Goal: Transaction & Acquisition: Purchase product/service

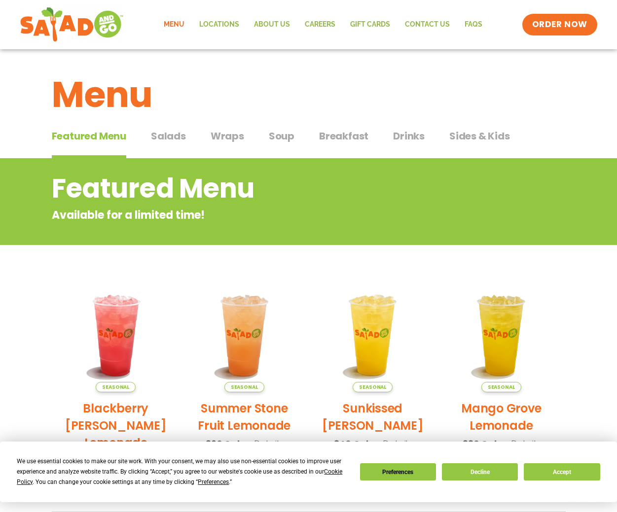
click at [166, 135] on span "Salads" at bounding box center [168, 136] width 35 height 15
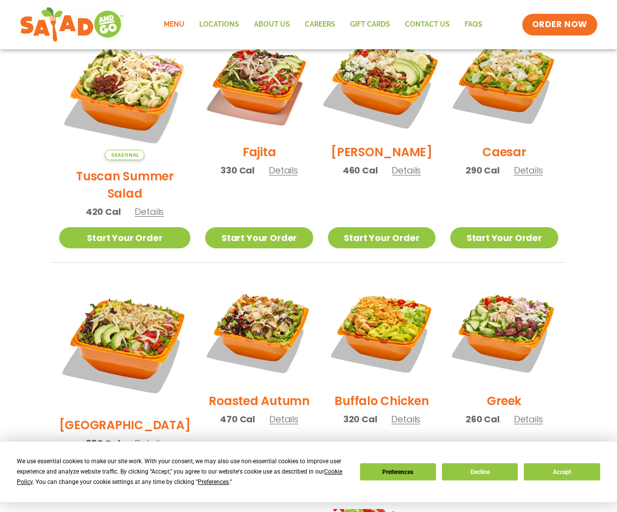
scroll to position [197, 0]
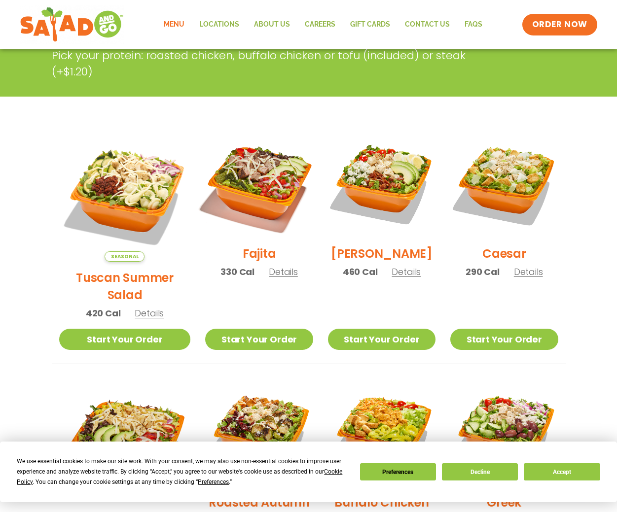
click at [245, 185] on img at bounding box center [259, 184] width 126 height 126
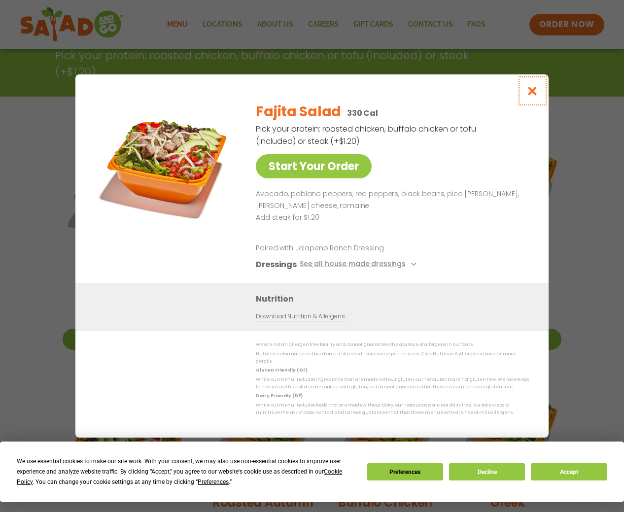
click at [533, 93] on icon "Close modal" at bounding box center [533, 91] width 12 height 10
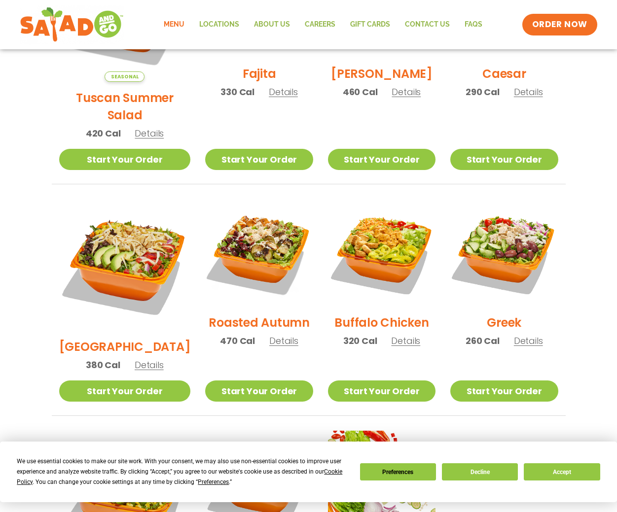
scroll to position [395, 0]
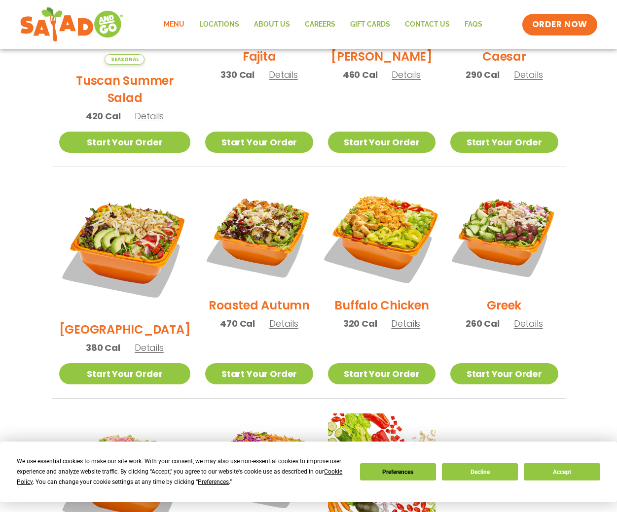
click at [363, 221] on img at bounding box center [382, 236] width 126 height 126
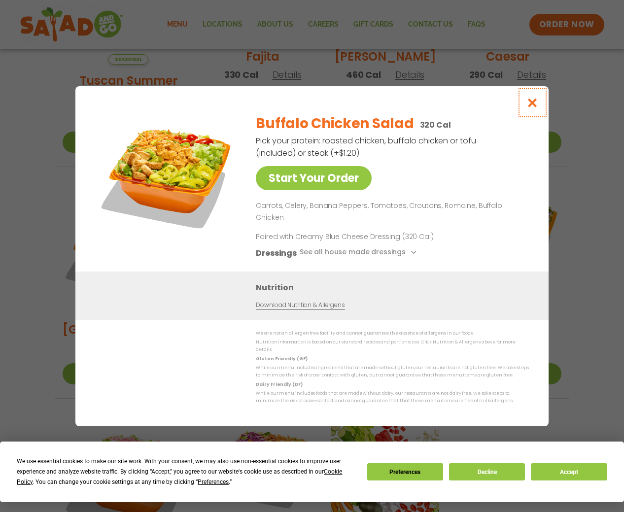
click at [532, 108] on icon "Close modal" at bounding box center [533, 103] width 12 height 10
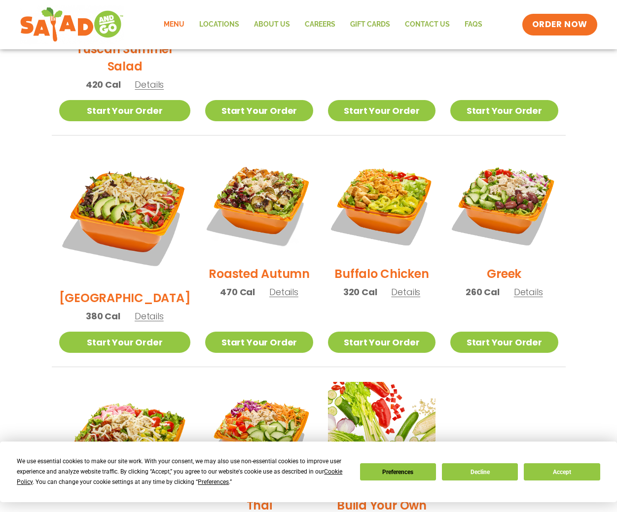
scroll to position [444, 0]
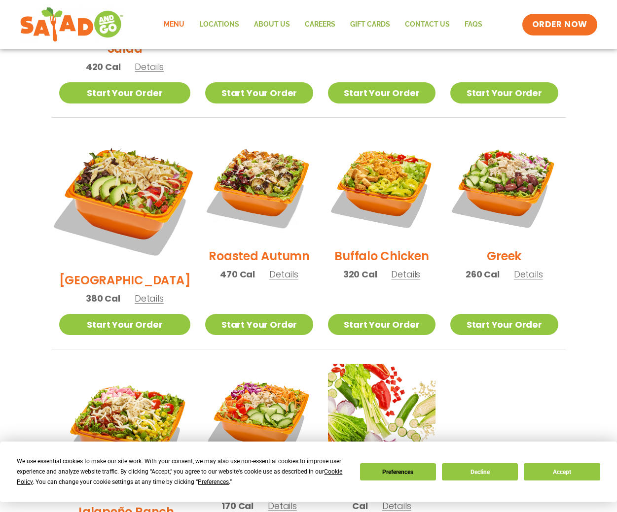
click at [111, 167] on img at bounding box center [124, 198] width 154 height 154
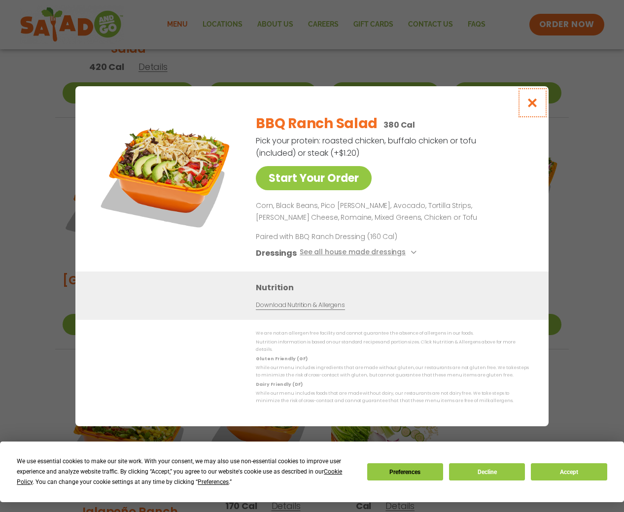
click at [528, 106] on icon "Close modal" at bounding box center [533, 103] width 12 height 10
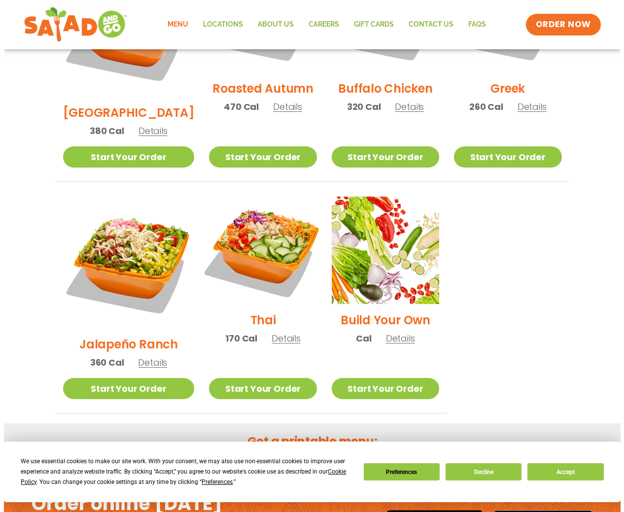
scroll to position [641, 0]
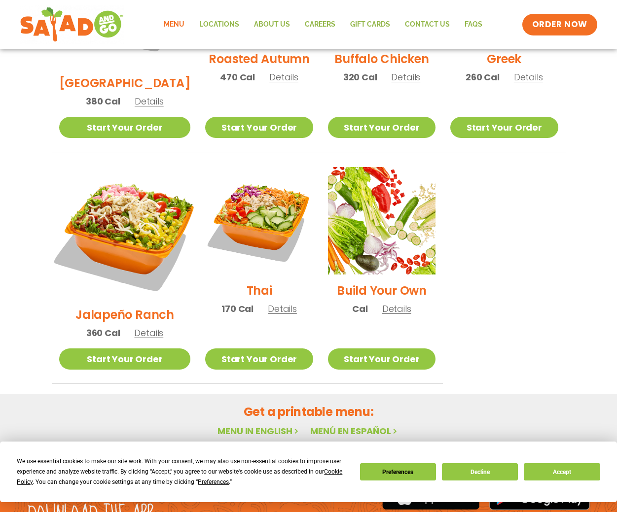
click at [115, 186] on img at bounding box center [124, 233] width 154 height 154
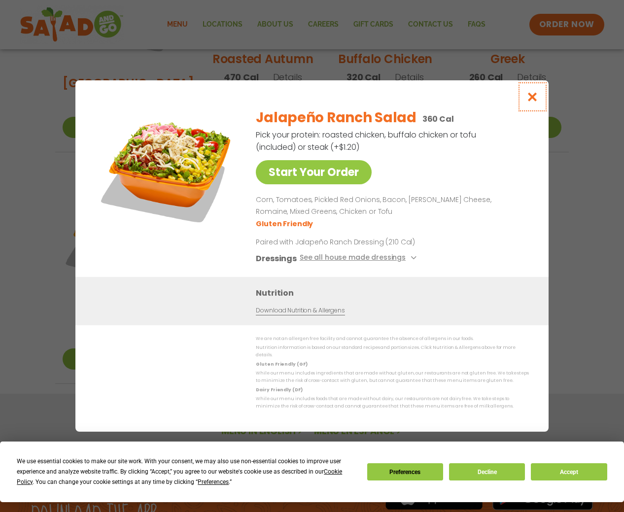
click at [530, 99] on icon "Close modal" at bounding box center [533, 97] width 12 height 10
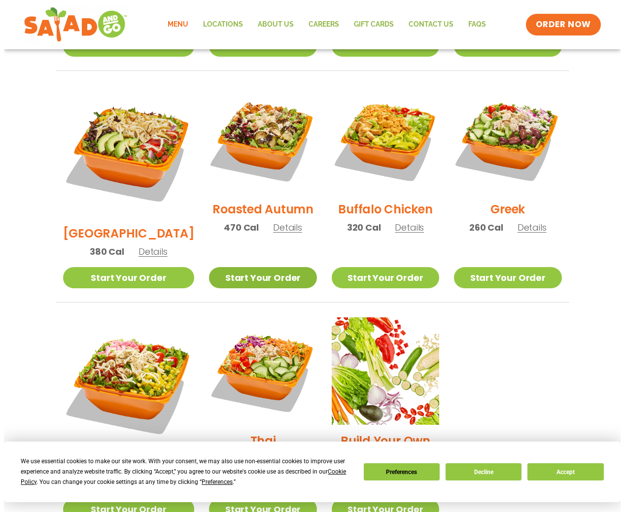
scroll to position [508, 0]
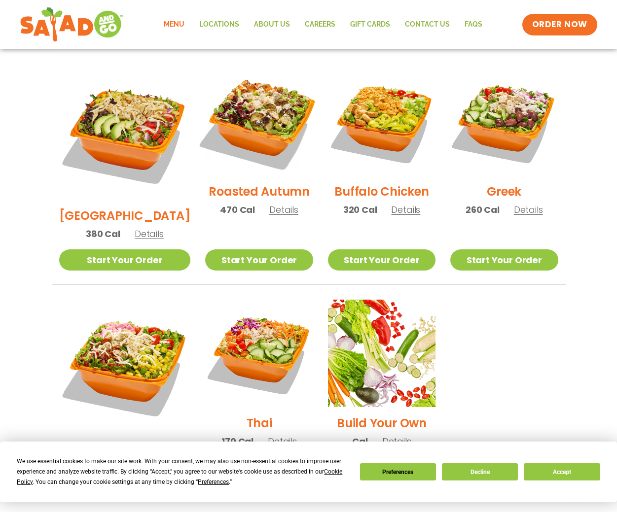
click at [244, 115] on img at bounding box center [259, 122] width 126 height 126
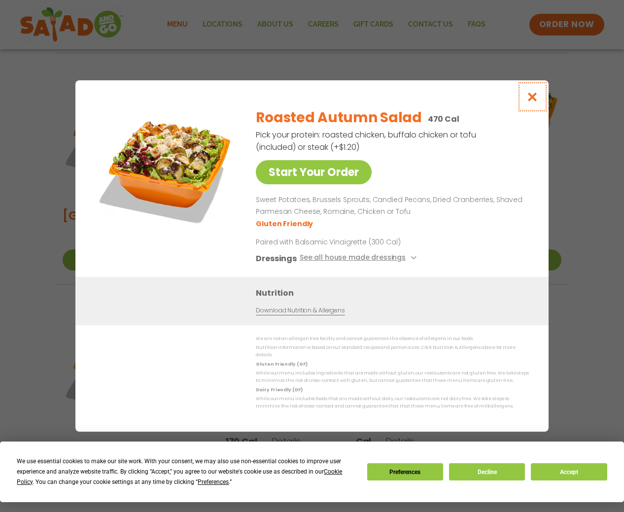
click at [534, 101] on icon "Close modal" at bounding box center [533, 97] width 12 height 10
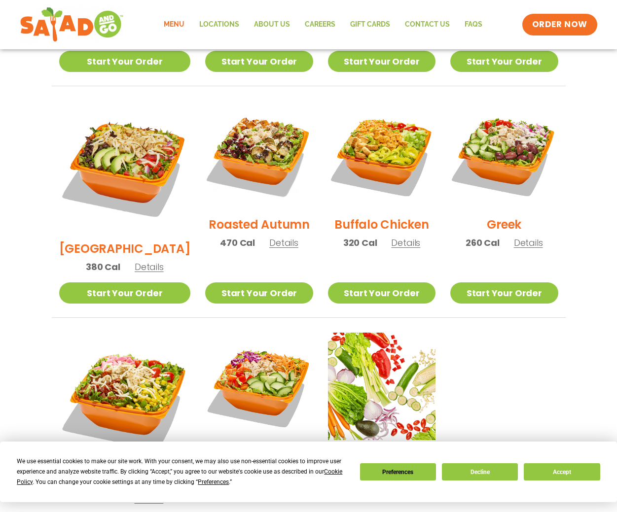
scroll to position [459, 0]
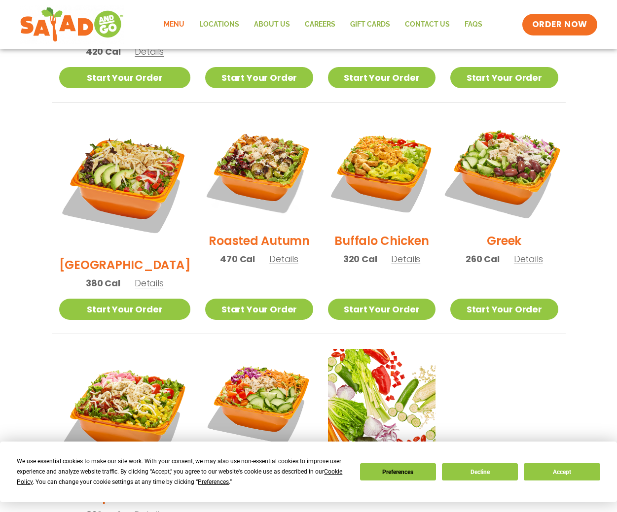
click at [503, 157] on img at bounding box center [504, 171] width 126 height 126
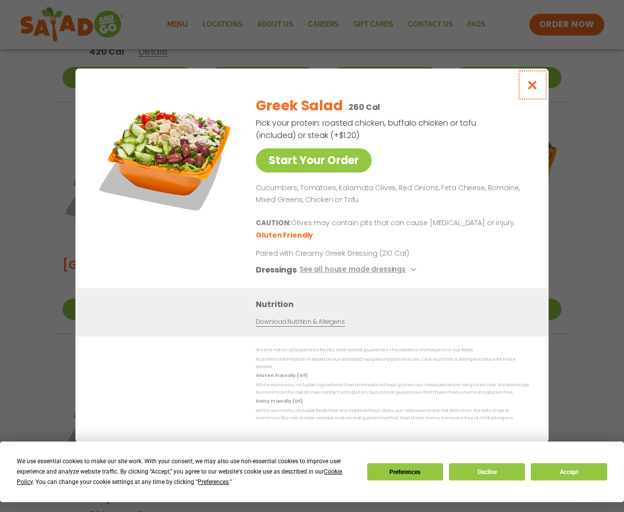
click at [531, 86] on icon "Close modal" at bounding box center [533, 85] width 12 height 10
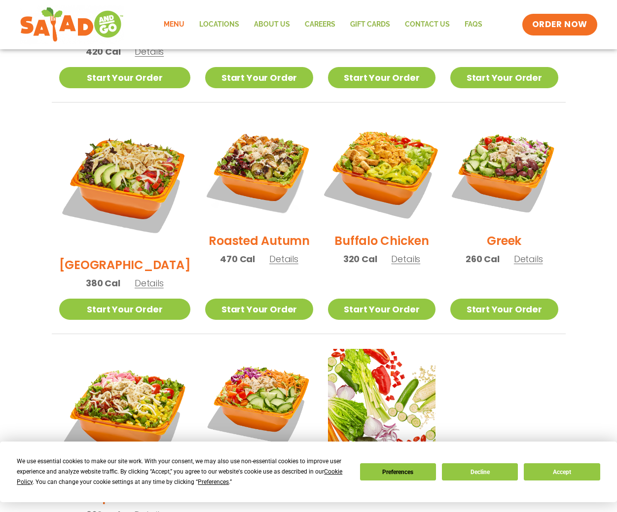
click at [383, 152] on img at bounding box center [382, 171] width 126 height 126
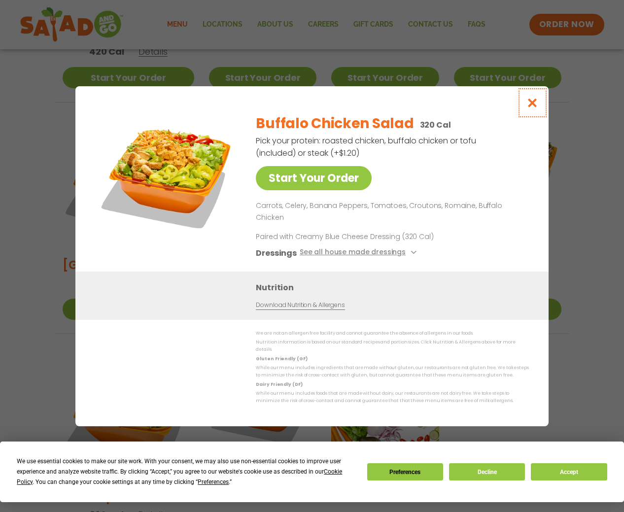
click at [529, 108] on icon "Close modal" at bounding box center [533, 103] width 12 height 10
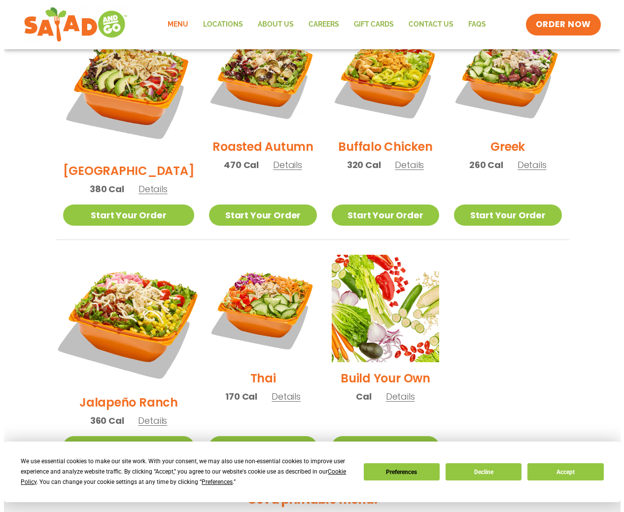
scroll to position [558, 0]
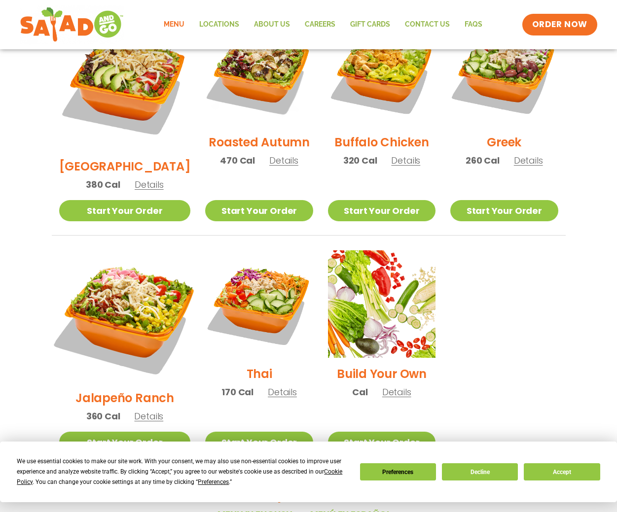
click at [122, 264] on img at bounding box center [124, 316] width 154 height 154
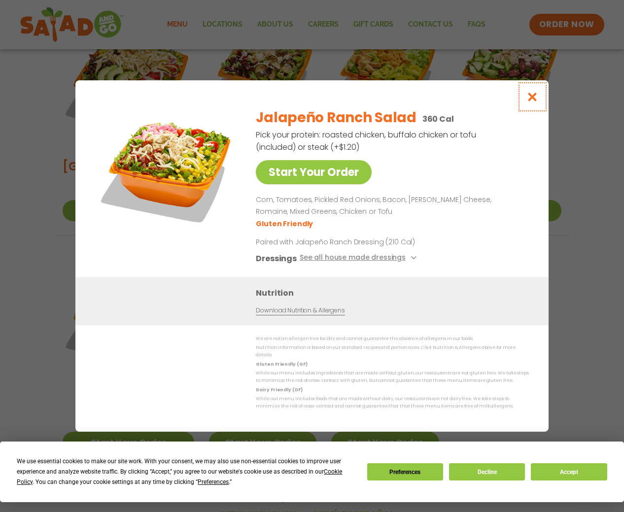
click at [531, 99] on icon "Close modal" at bounding box center [533, 97] width 12 height 10
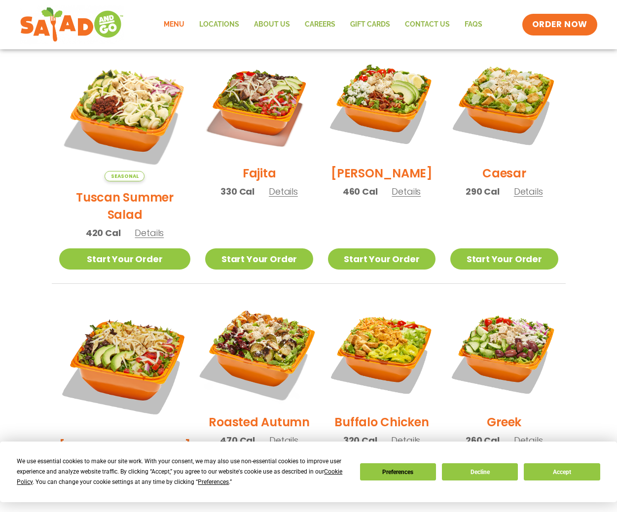
scroll to position [262, 0]
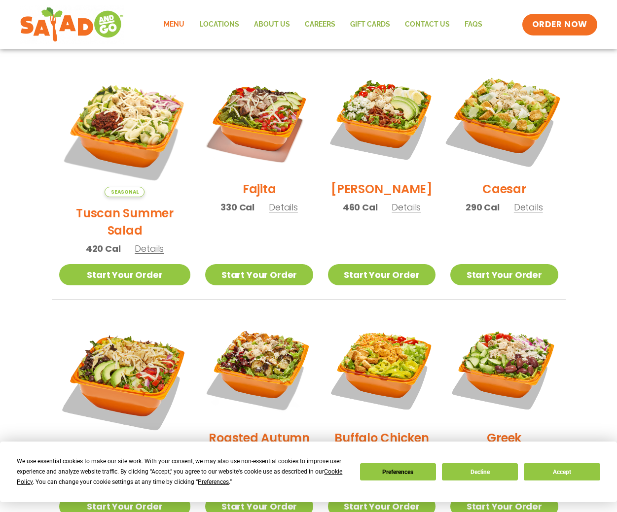
click at [501, 119] on img at bounding box center [504, 119] width 126 height 126
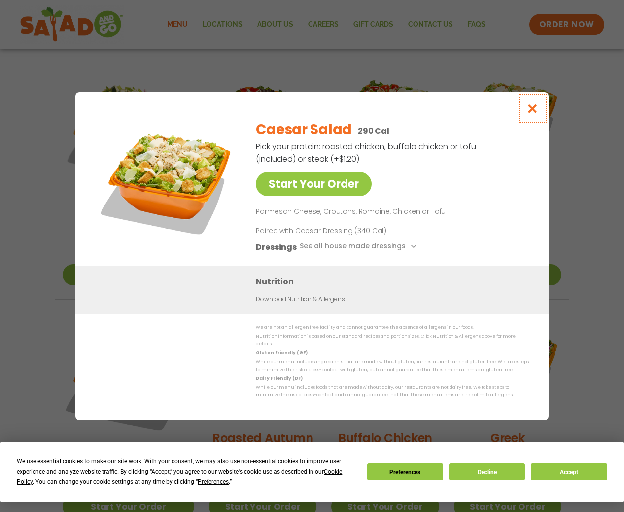
click at [529, 110] on icon "Close modal" at bounding box center [533, 109] width 12 height 10
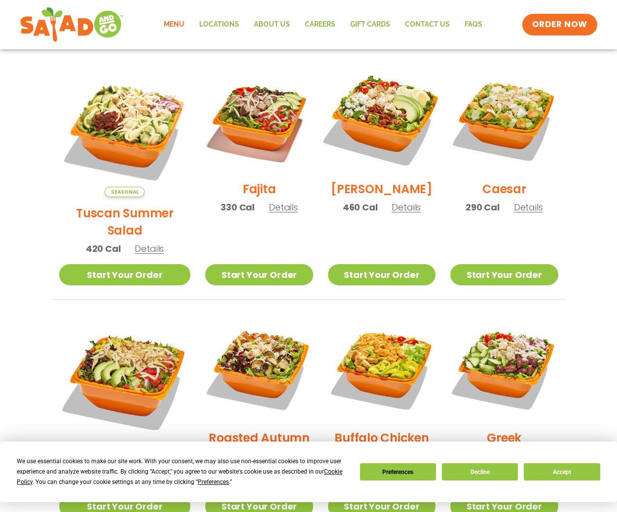
click at [365, 126] on img at bounding box center [382, 119] width 126 height 126
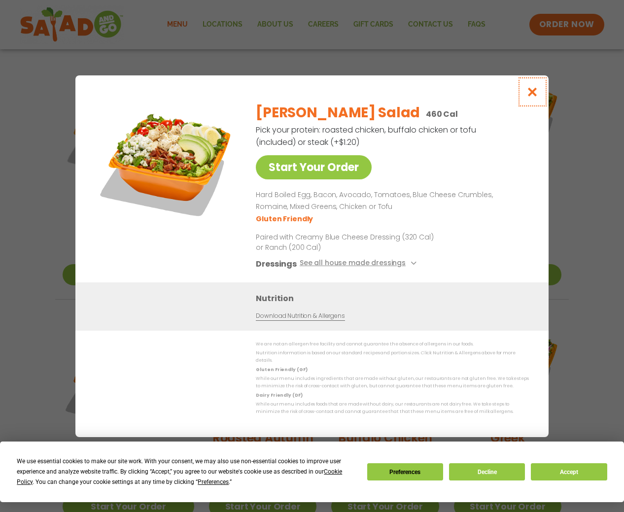
click at [532, 93] on icon "Close modal" at bounding box center [533, 92] width 12 height 10
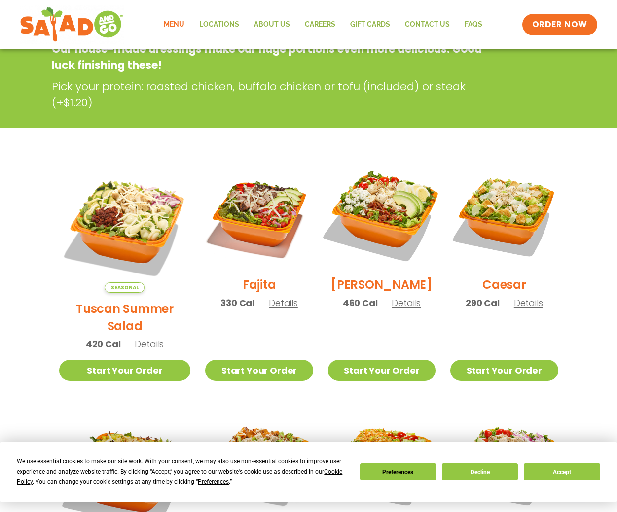
scroll to position [163, 0]
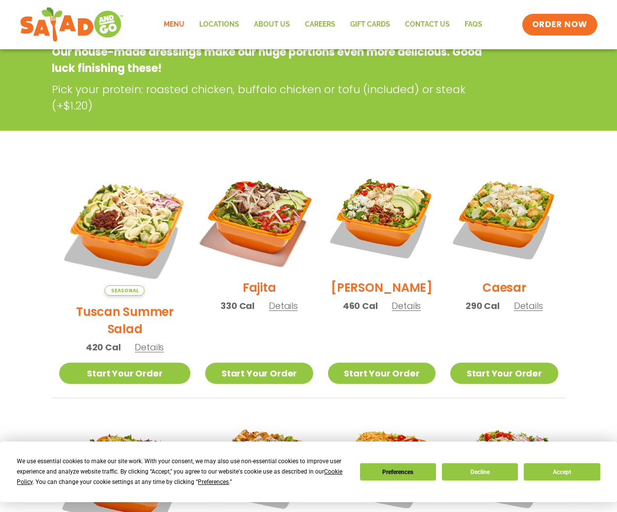
click at [230, 217] on img at bounding box center [259, 218] width 126 height 126
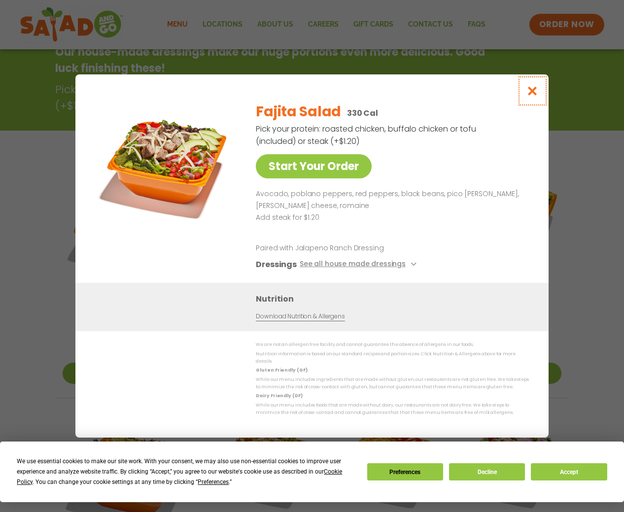
click at [531, 91] on icon "Close modal" at bounding box center [533, 91] width 12 height 10
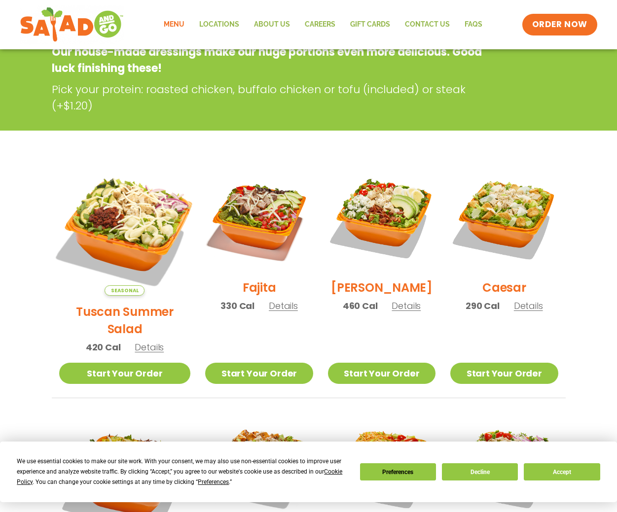
click at [109, 222] on img at bounding box center [124, 230] width 154 height 154
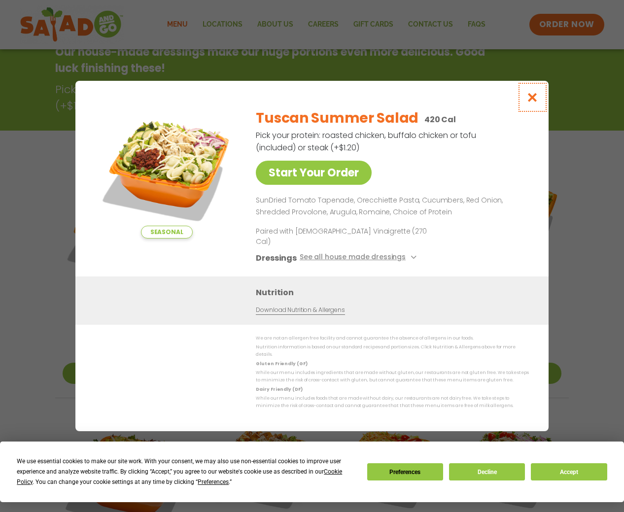
click at [534, 103] on icon "Close modal" at bounding box center [533, 97] width 12 height 10
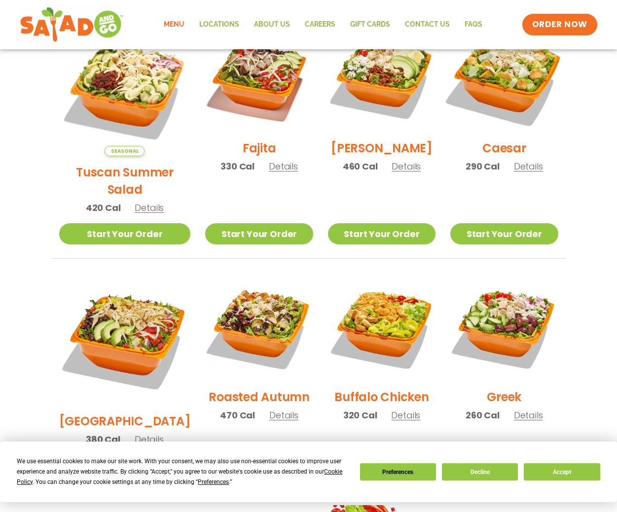
scroll to position [311, 0]
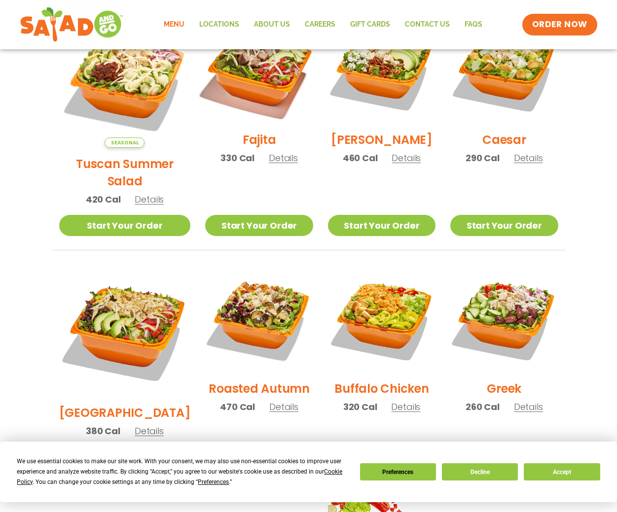
click at [241, 94] on img at bounding box center [259, 70] width 126 height 126
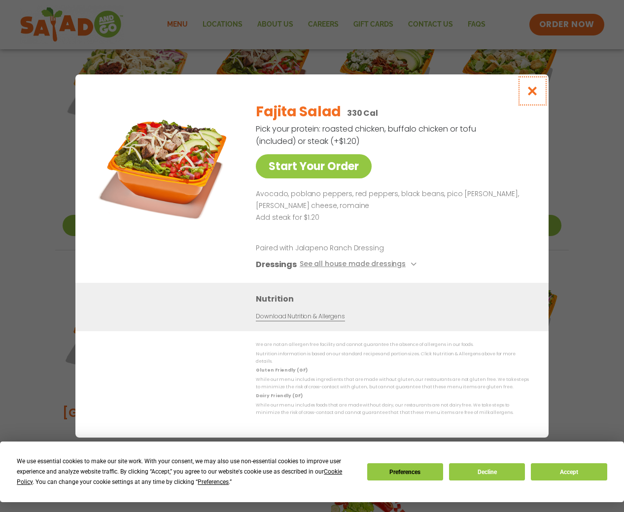
click at [532, 90] on icon "Close modal" at bounding box center [533, 91] width 12 height 10
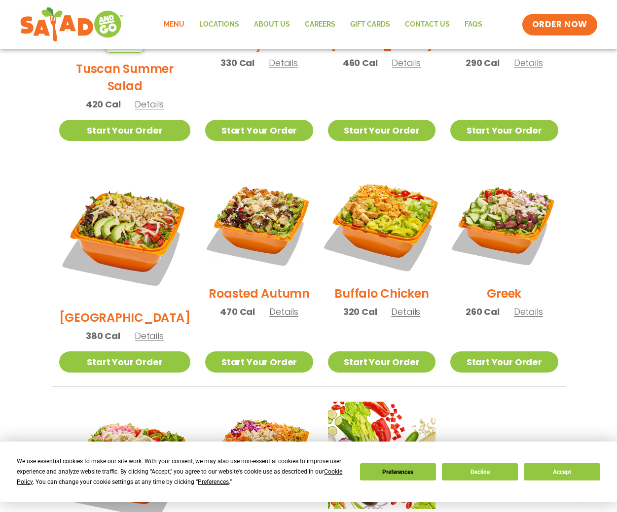
scroll to position [410, 0]
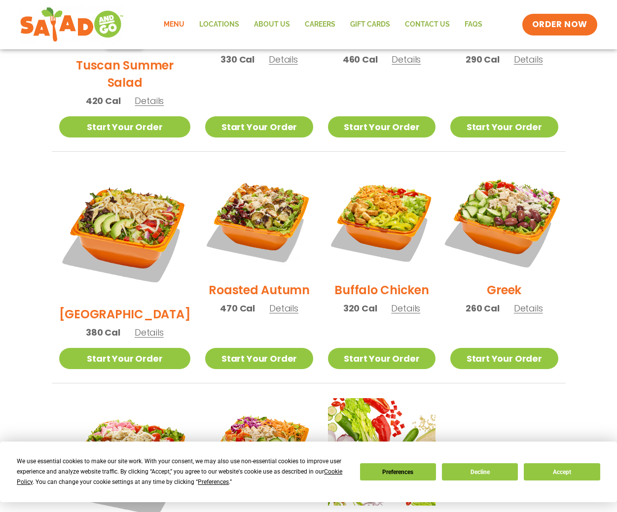
click at [503, 211] on img at bounding box center [504, 220] width 126 height 126
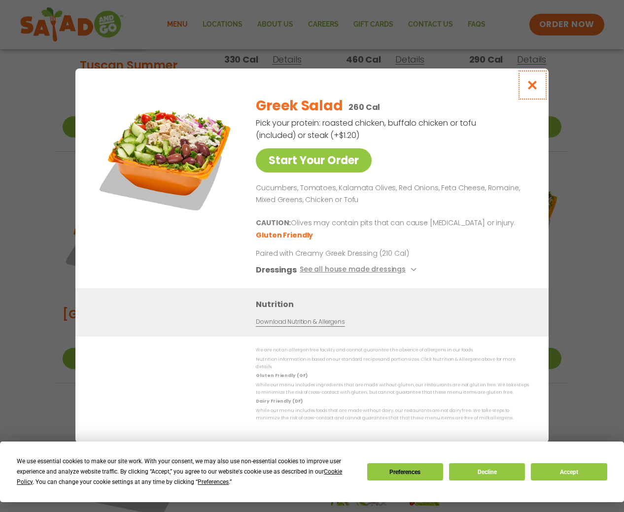
click at [532, 89] on icon "Close modal" at bounding box center [533, 85] width 12 height 10
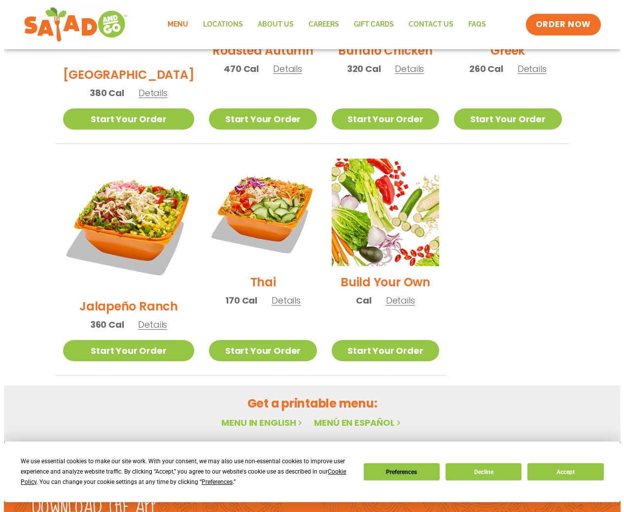
scroll to position [656, 0]
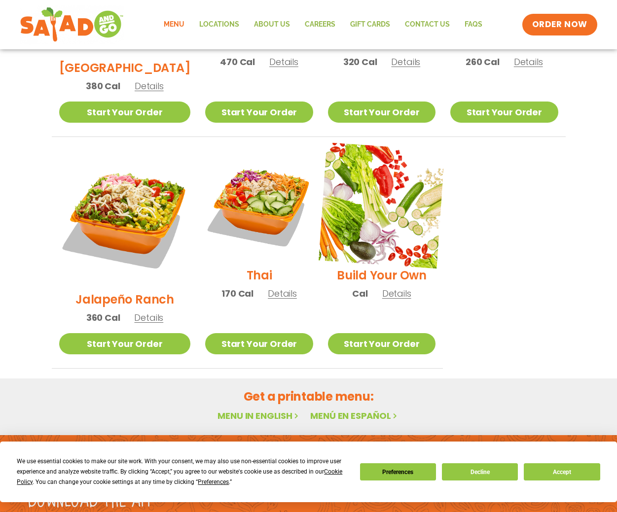
click at [364, 202] on img at bounding box center [382, 206] width 126 height 126
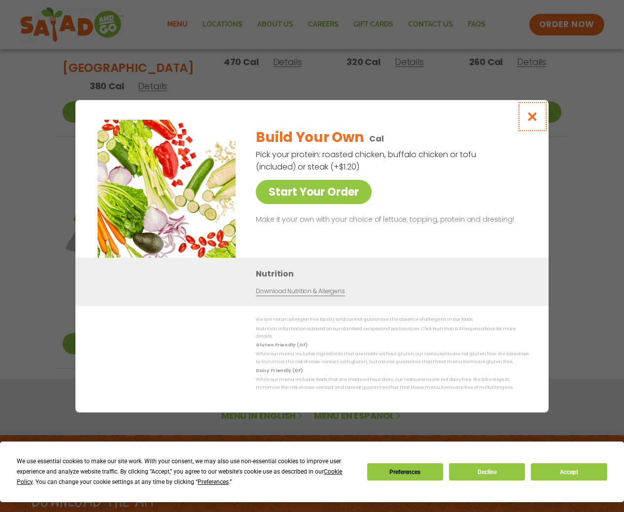
click at [534, 120] on icon "Close modal" at bounding box center [533, 116] width 12 height 10
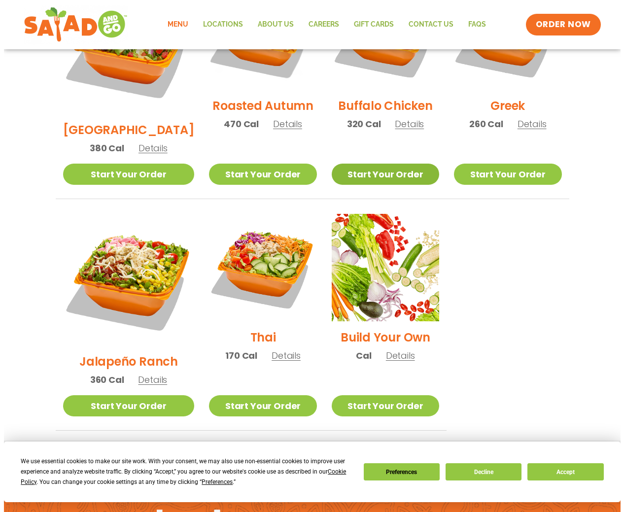
scroll to position [607, 0]
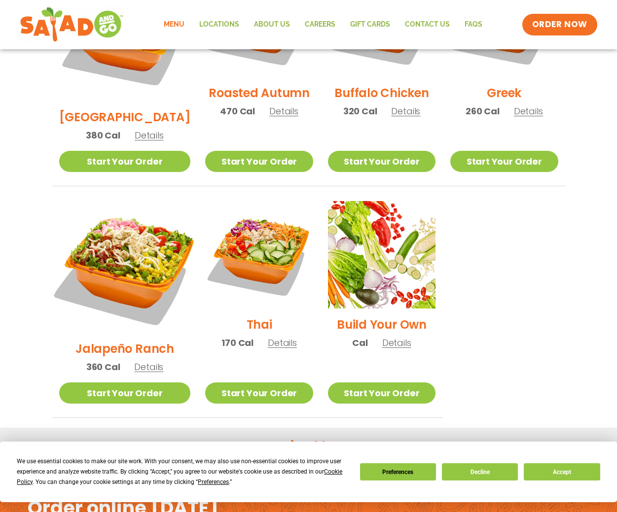
click at [112, 228] on img at bounding box center [124, 267] width 154 height 154
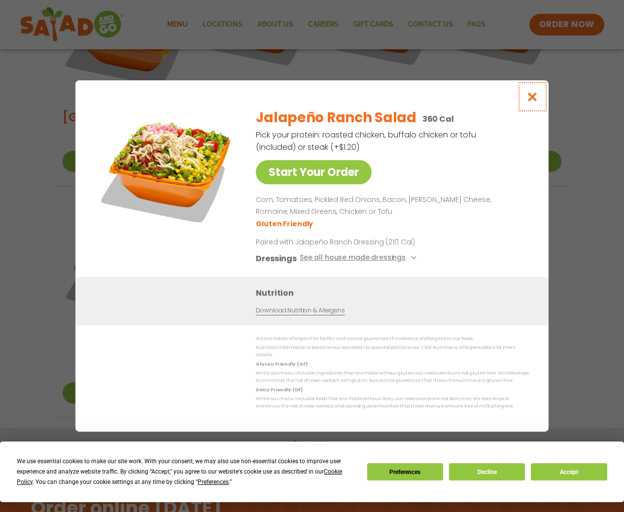
click at [530, 100] on icon "Close modal" at bounding box center [533, 97] width 12 height 10
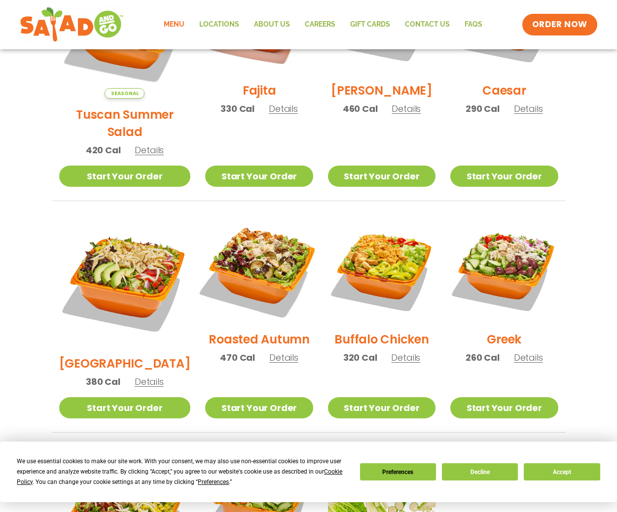
scroll to position [410, 0]
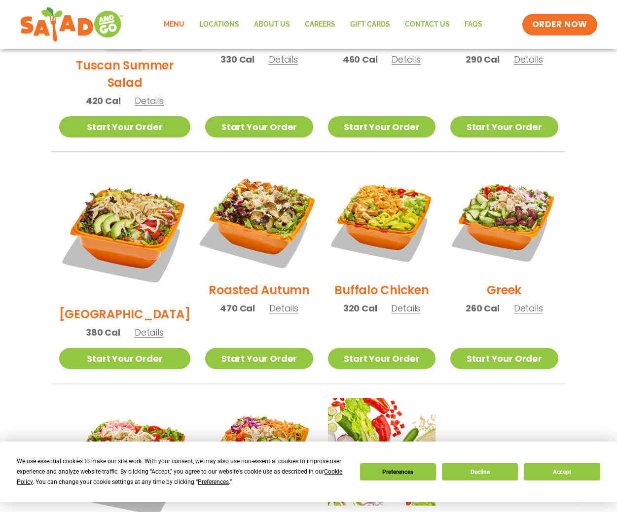
click at [243, 198] on img at bounding box center [259, 220] width 126 height 126
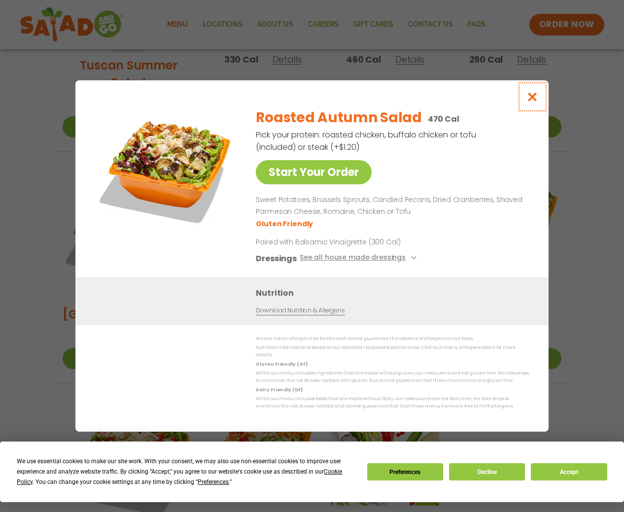
click at [534, 99] on icon "Close modal" at bounding box center [533, 97] width 12 height 10
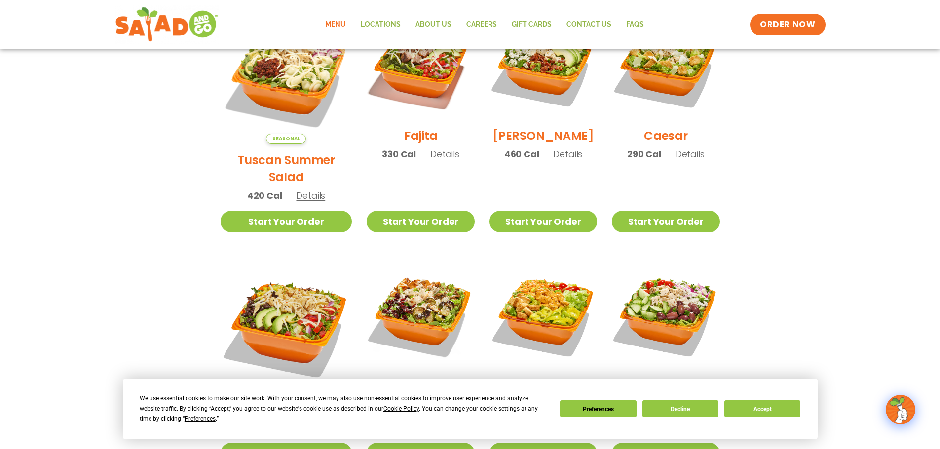
scroll to position [361, 0]
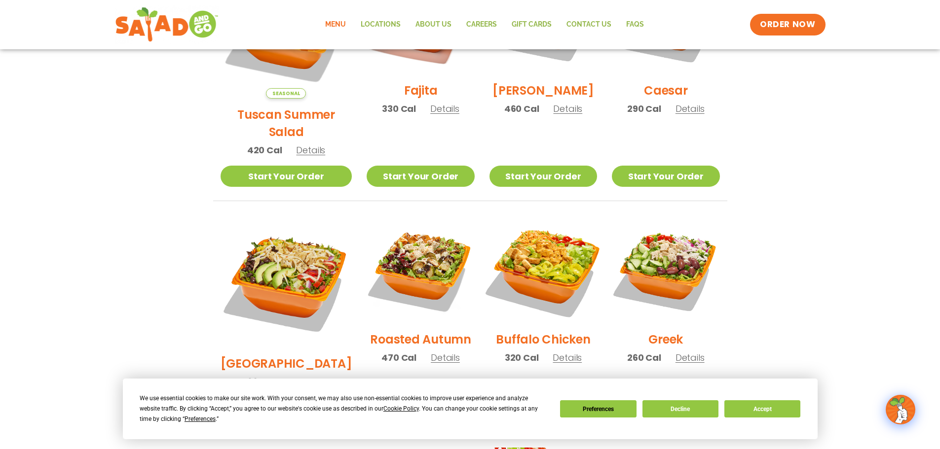
click at [534, 244] on img at bounding box center [543, 270] width 126 height 126
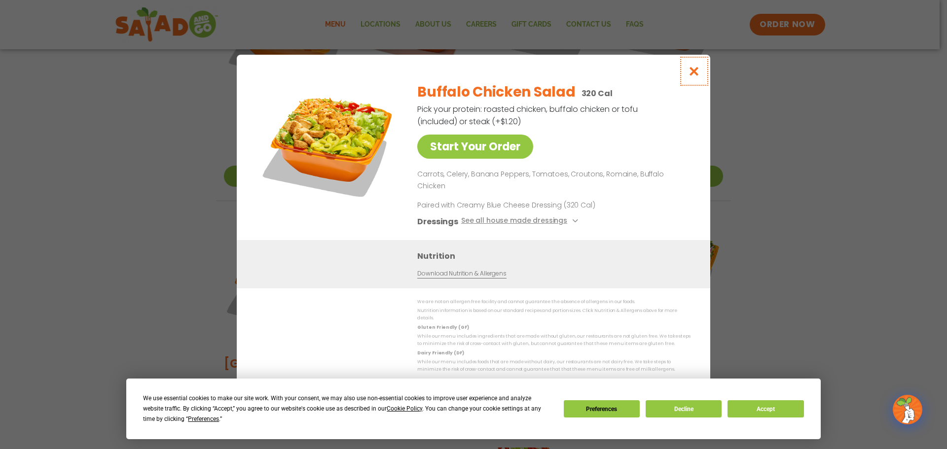
click at [624, 76] on icon "Close modal" at bounding box center [694, 71] width 12 height 10
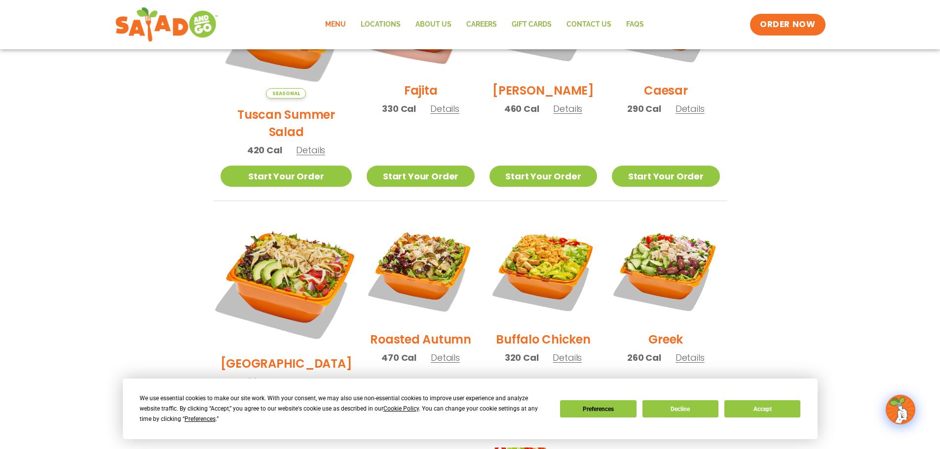
click at [281, 261] on img at bounding box center [286, 282] width 154 height 154
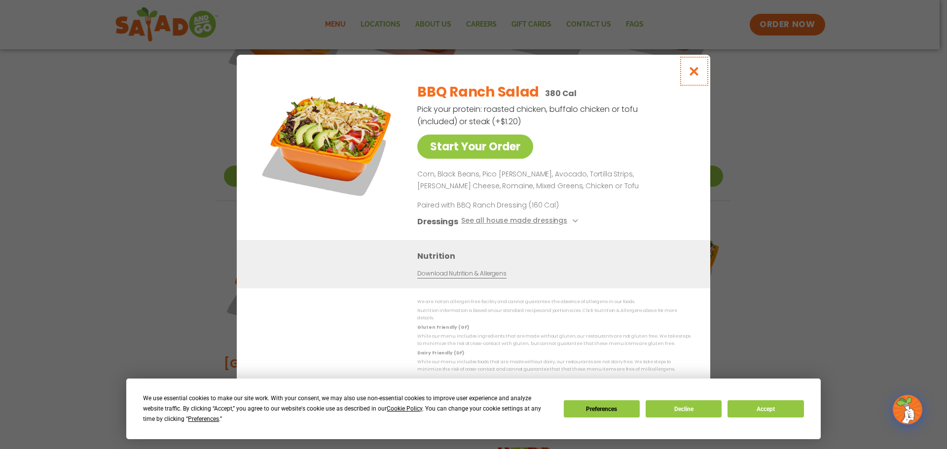
click at [624, 75] on icon "Close modal" at bounding box center [694, 71] width 12 height 10
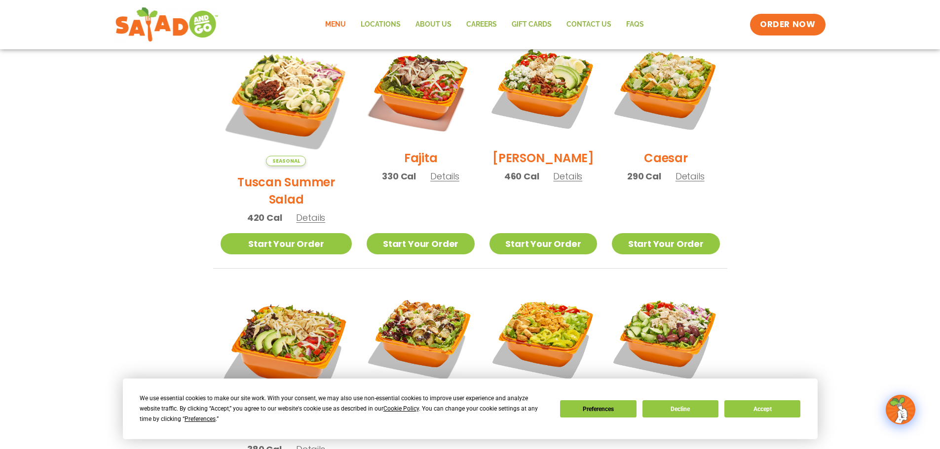
scroll to position [262, 0]
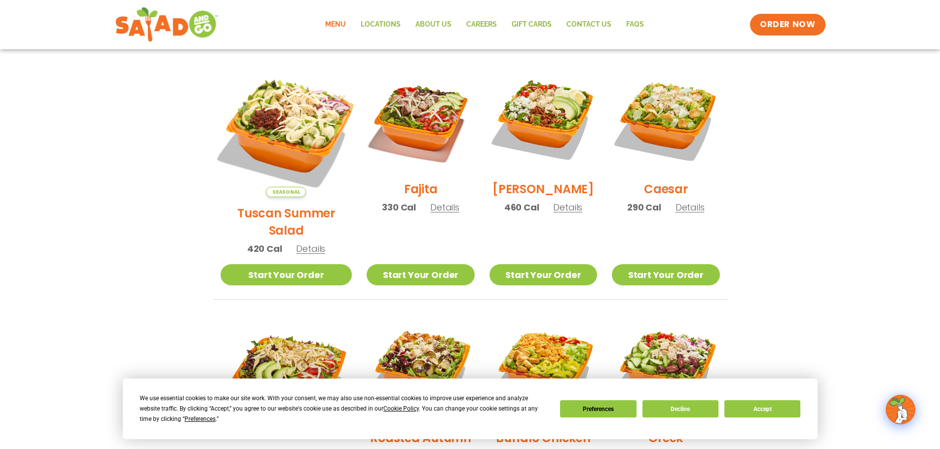
click at [280, 132] on img at bounding box center [286, 131] width 154 height 154
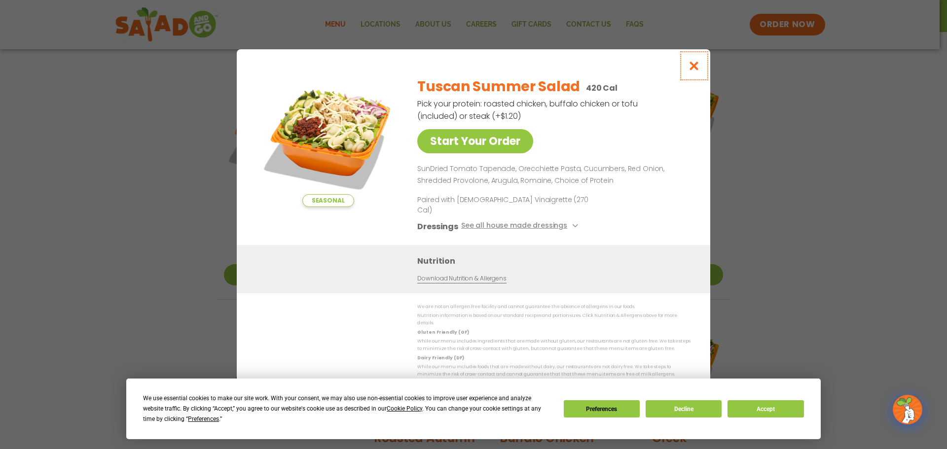
click at [624, 71] on icon "Close modal" at bounding box center [694, 66] width 12 height 10
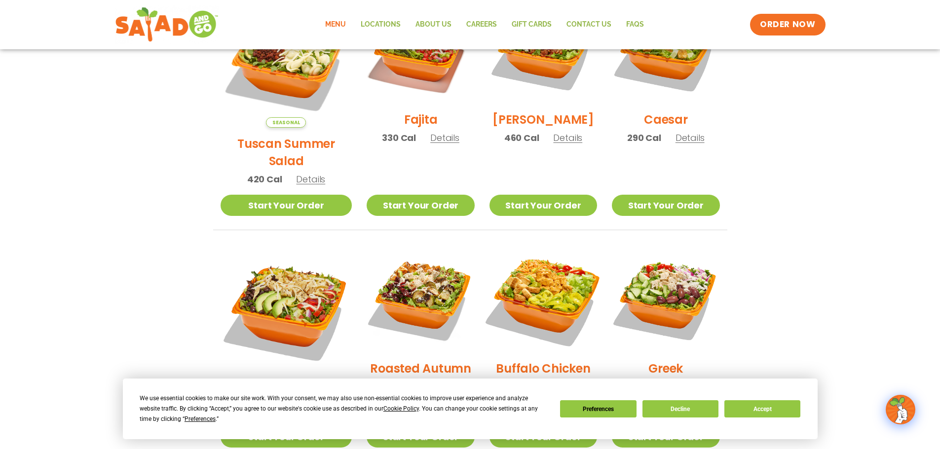
scroll to position [361, 0]
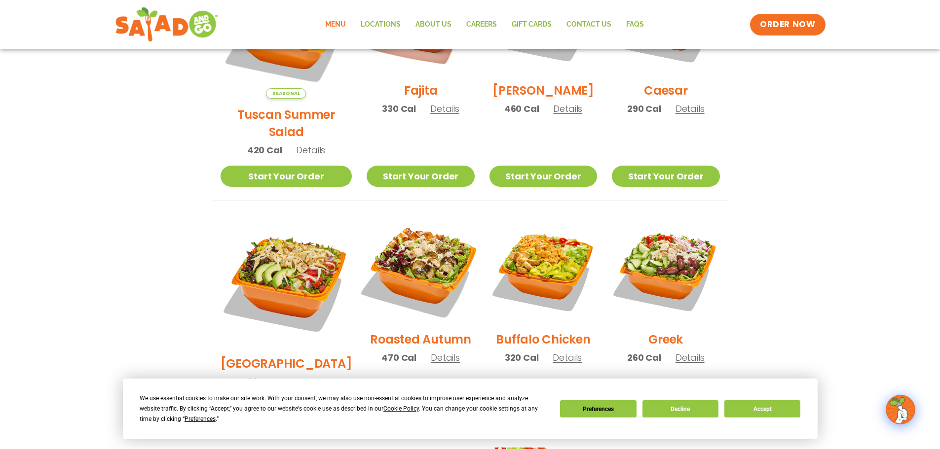
click at [414, 241] on img at bounding box center [420, 270] width 126 height 126
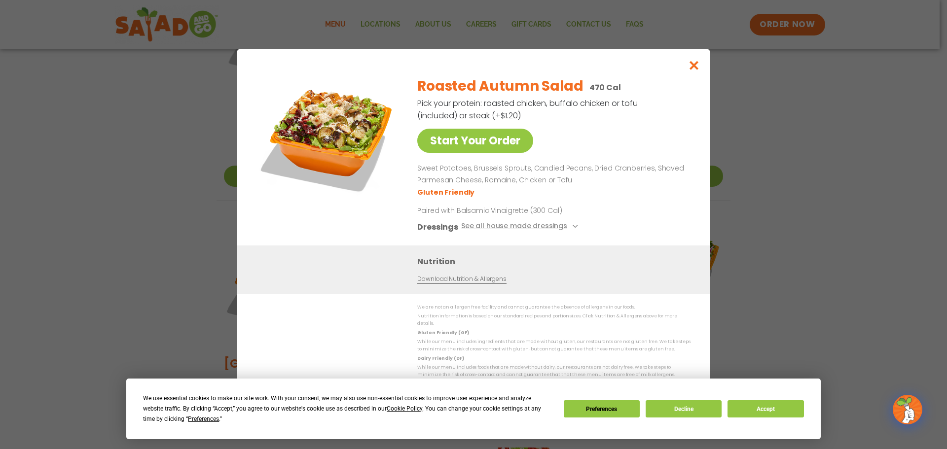
click at [624, 68] on div "Start Your Order Roasted Autumn Salad 470 Cal Pick your protein: roasted chicke…" at bounding box center [473, 224] width 947 height 449
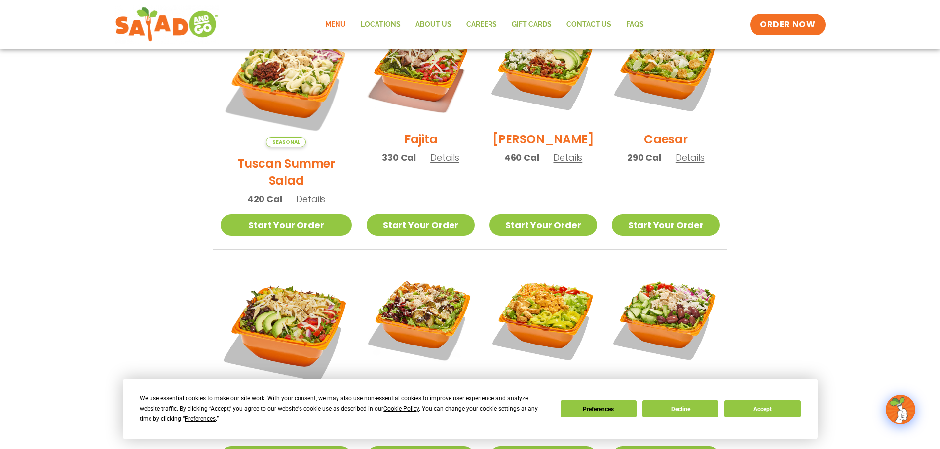
scroll to position [114, 0]
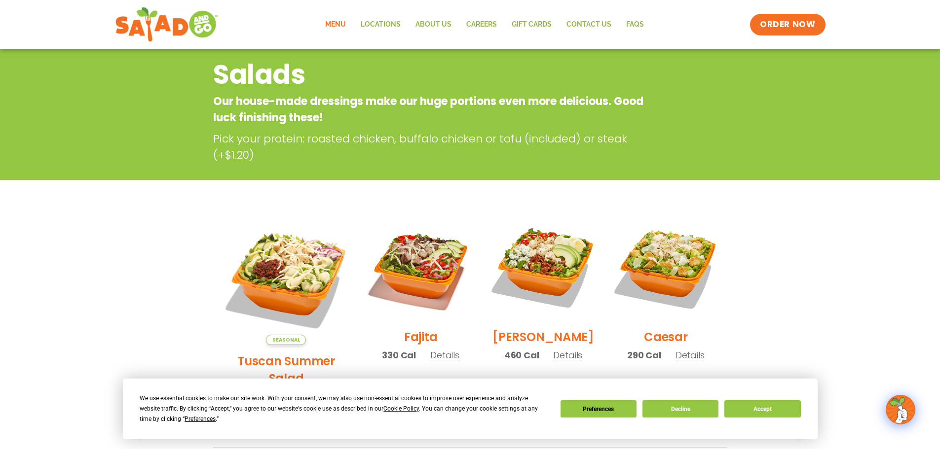
click at [624, 62] on div "Salads Our house-made dressings make our huge portions even more delicious. Goo…" at bounding box center [470, 112] width 940 height 136
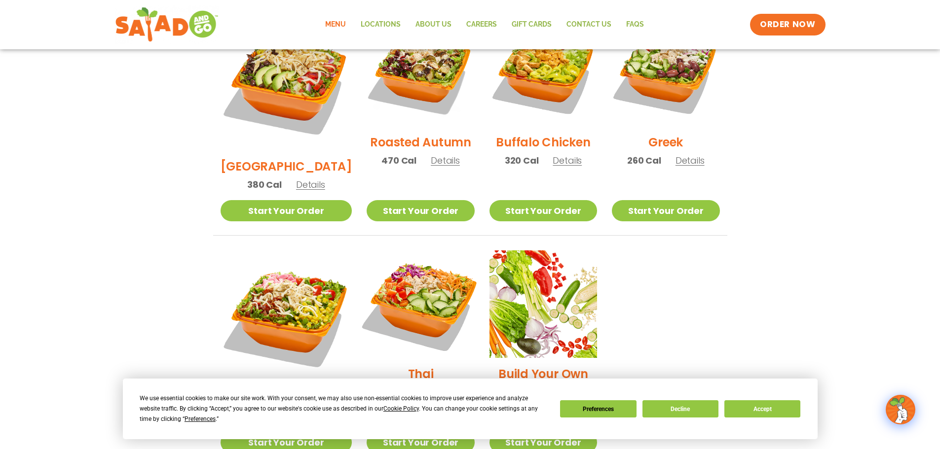
scroll to position [459, 0]
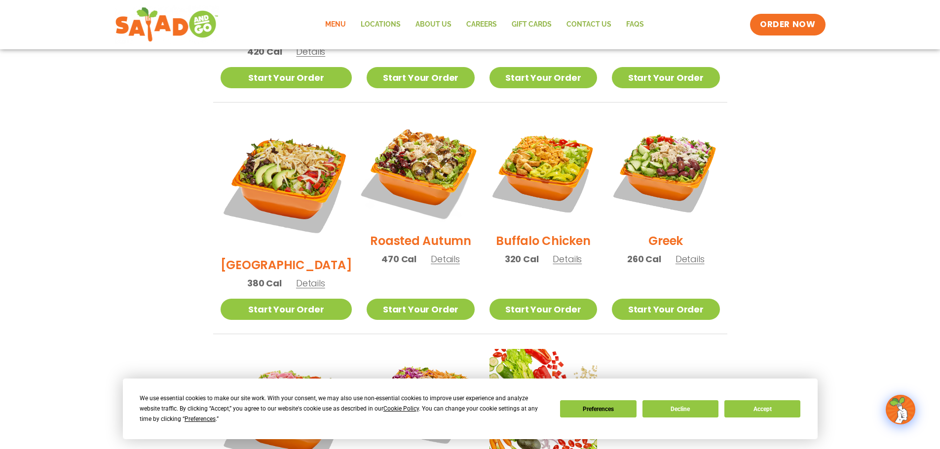
click at [414, 160] on img at bounding box center [420, 171] width 126 height 126
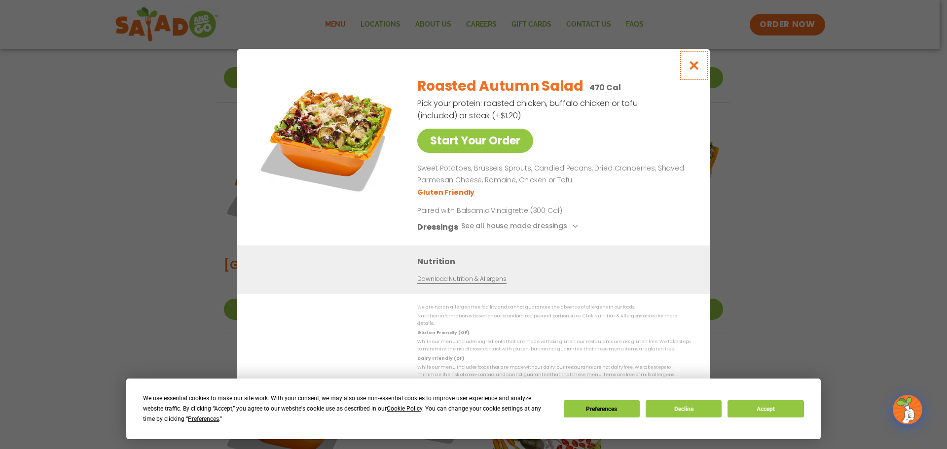
click at [624, 69] on icon "Close modal" at bounding box center [694, 65] width 12 height 10
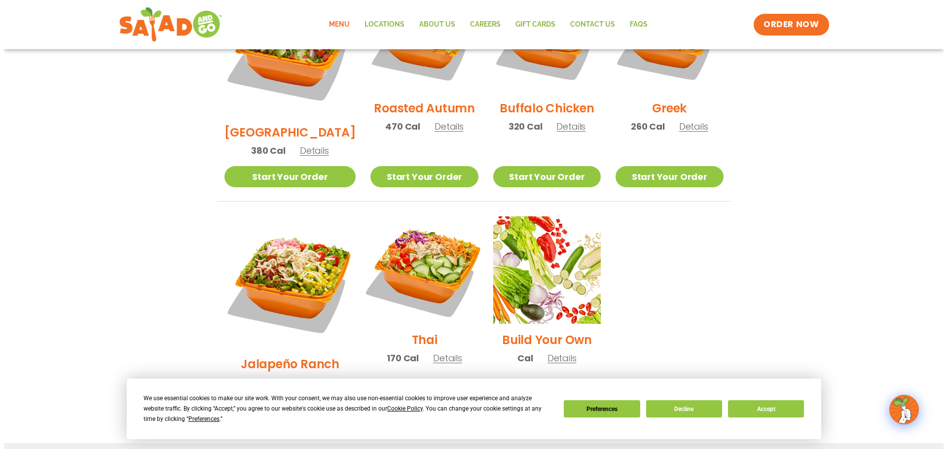
scroll to position [641, 0]
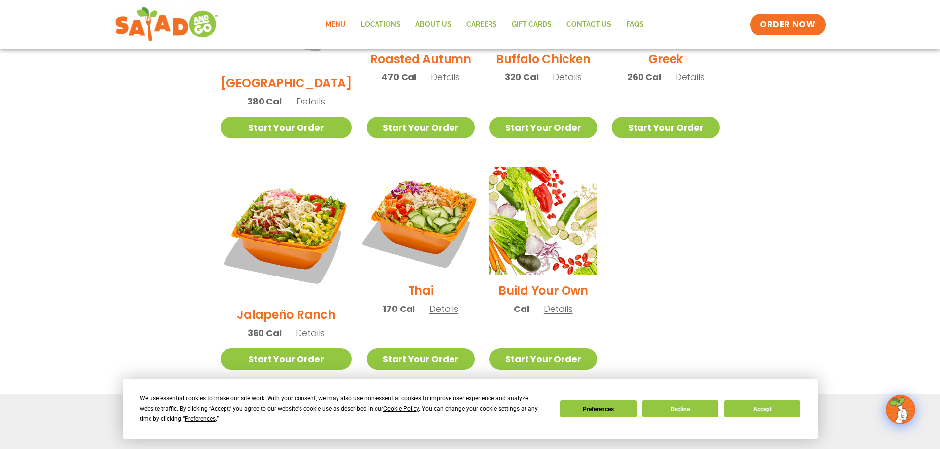
click at [417, 195] on img at bounding box center [420, 221] width 126 height 126
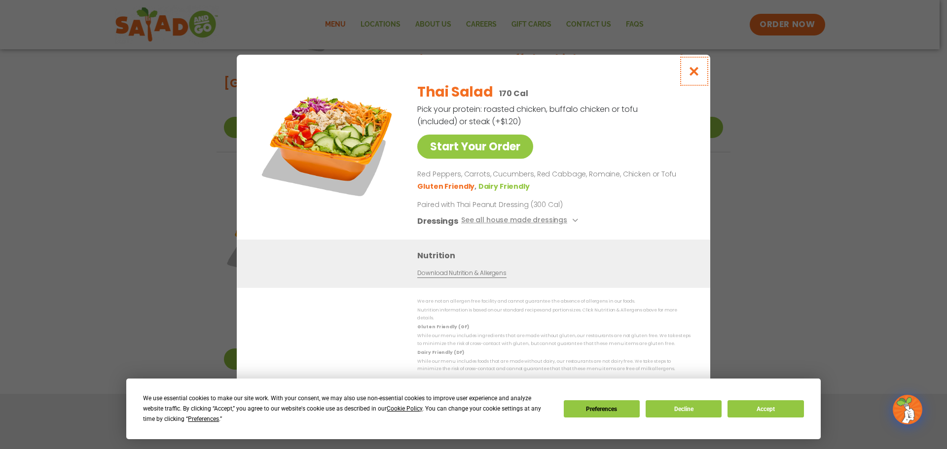
click at [624, 74] on icon "Close modal" at bounding box center [694, 71] width 12 height 10
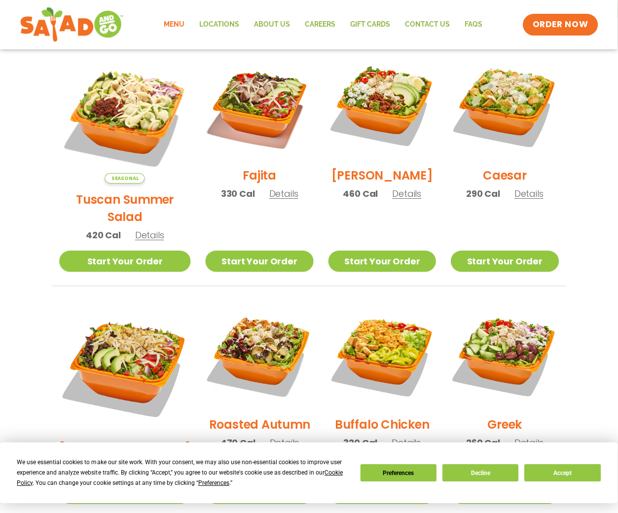
scroll to position [276, 0]
